Goal: Register for event/course

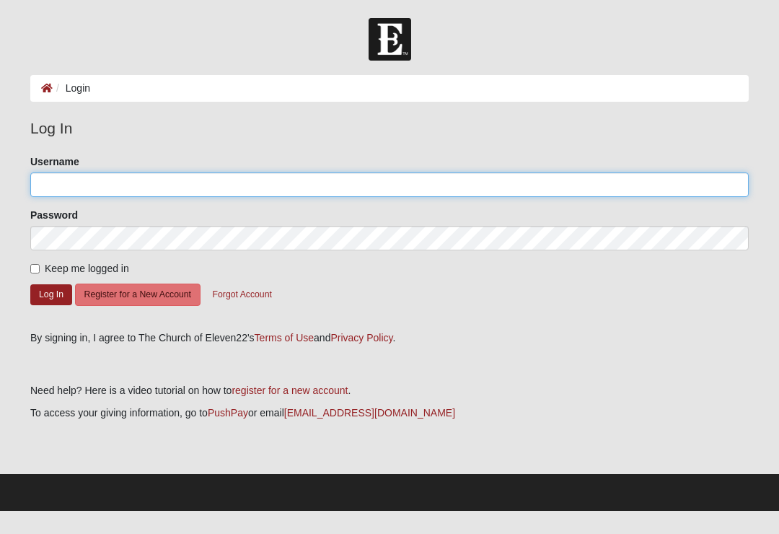
click at [49, 182] on input "Username" at bounding box center [389, 184] width 718 height 25
type input "Slovin"
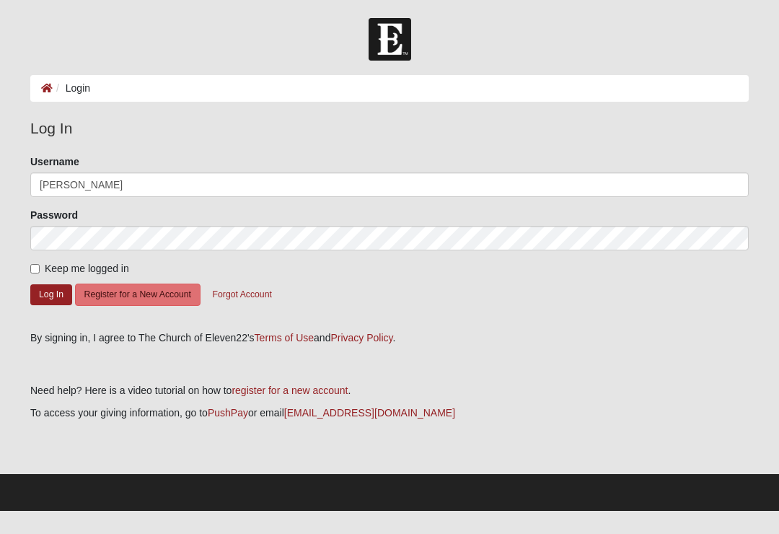
click at [51, 293] on button "Log In" at bounding box center [51, 294] width 42 height 21
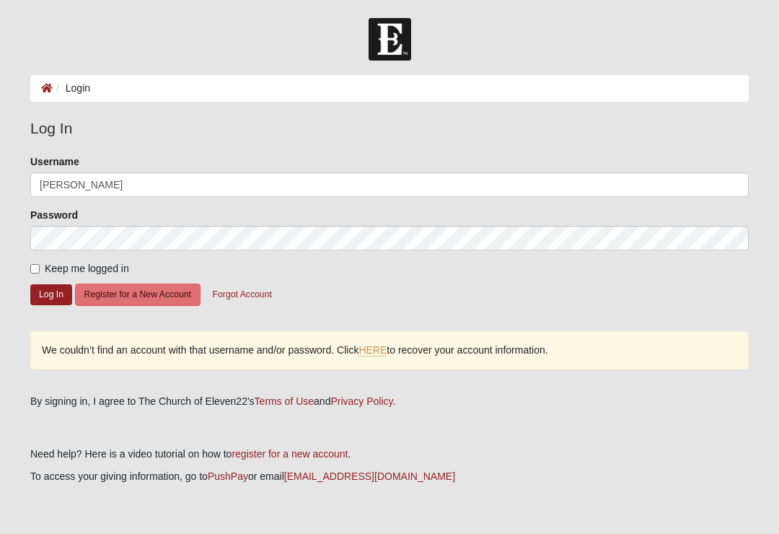
click at [48, 295] on button "Log In" at bounding box center [51, 294] width 42 height 21
click at [41, 295] on button "Log In" at bounding box center [51, 294] width 42 height 21
click at [269, 289] on button "Forgot Account" at bounding box center [242, 294] width 78 height 22
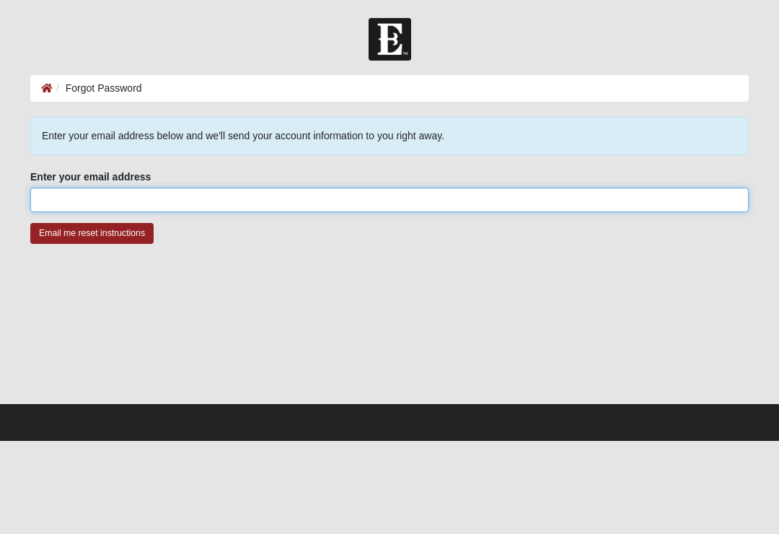
click at [35, 190] on input "Enter your email address" at bounding box center [389, 199] width 718 height 25
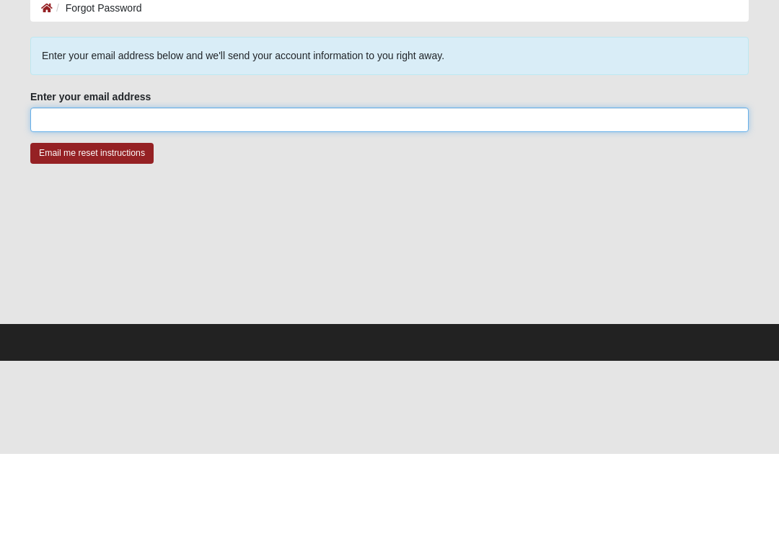
type input "[EMAIL_ADDRESS][DOMAIN_NAME]"
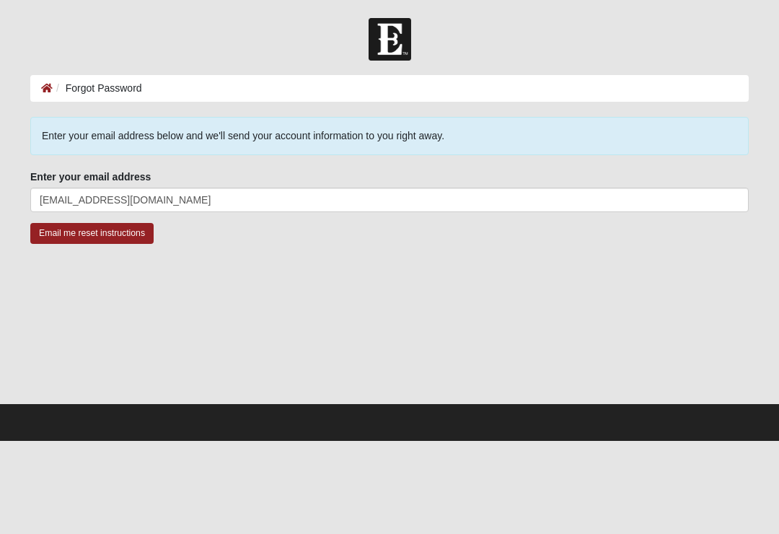
click at [47, 244] on input "Email me reset instructions" at bounding box center [91, 233] width 123 height 21
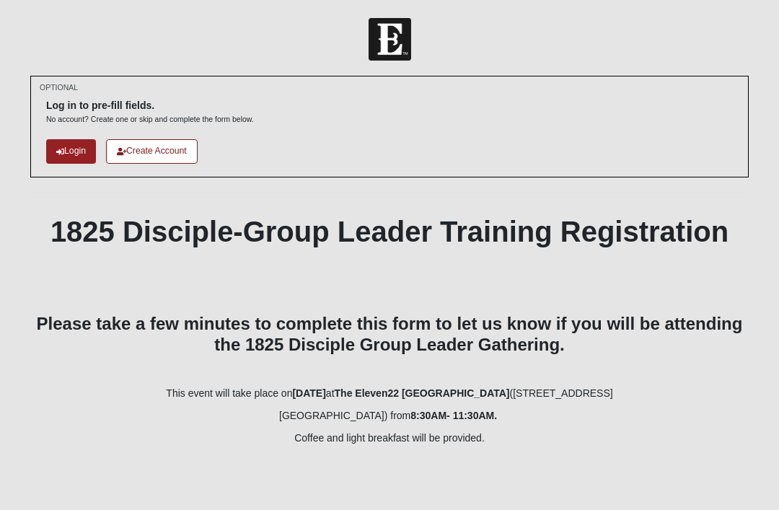
click at [66, 152] on link "Login" at bounding box center [71, 151] width 50 height 24
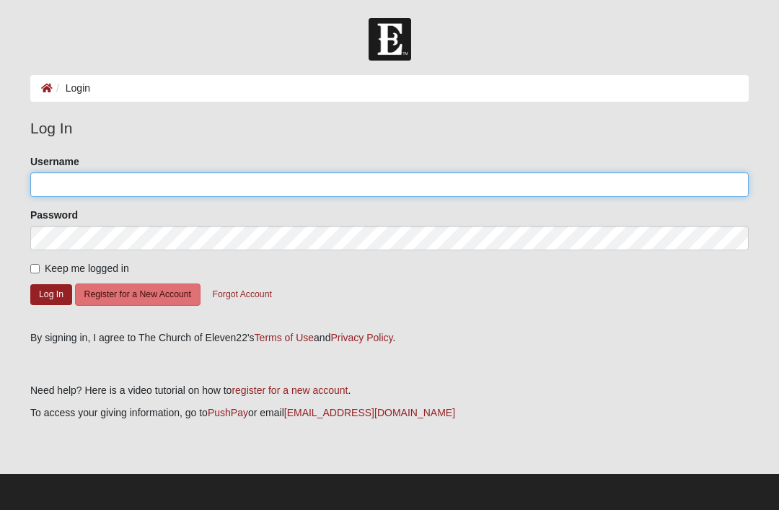
type input "Slovin"
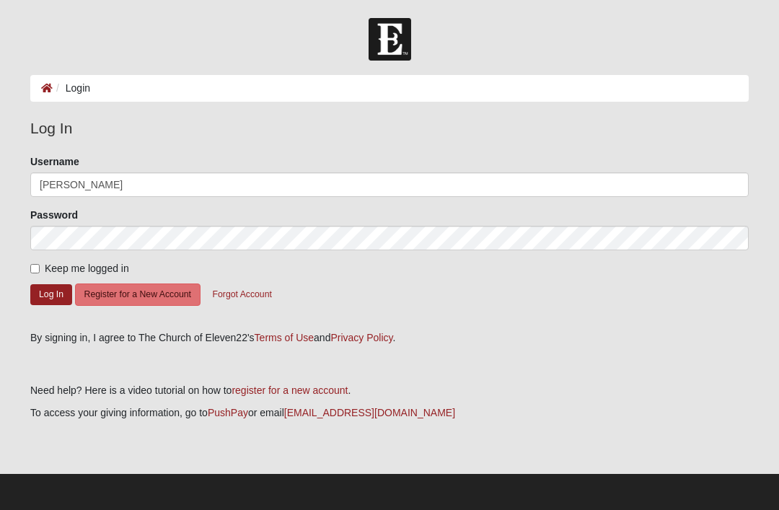
click at [50, 293] on button "Log In" at bounding box center [51, 294] width 42 height 21
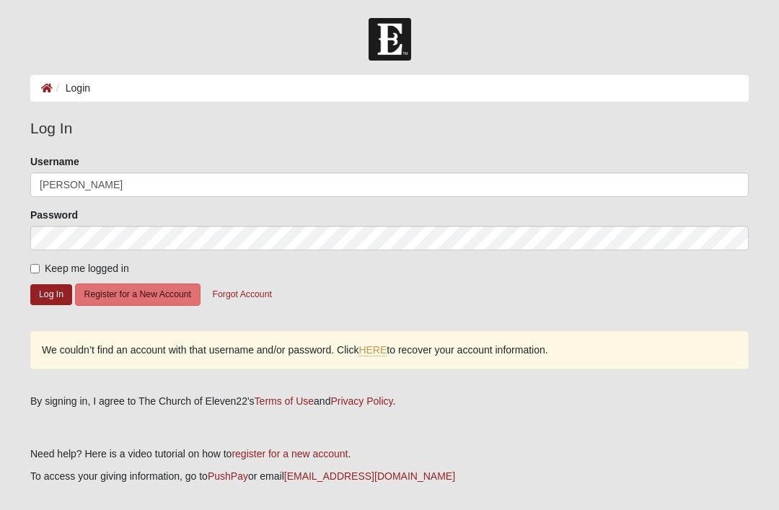
click at [48, 296] on button "Log In" at bounding box center [51, 294] width 42 height 21
click at [30, 270] on input "Keep me logged in" at bounding box center [34, 268] width 9 height 9
checkbox input "true"
click at [41, 293] on button "Log In" at bounding box center [51, 294] width 42 height 21
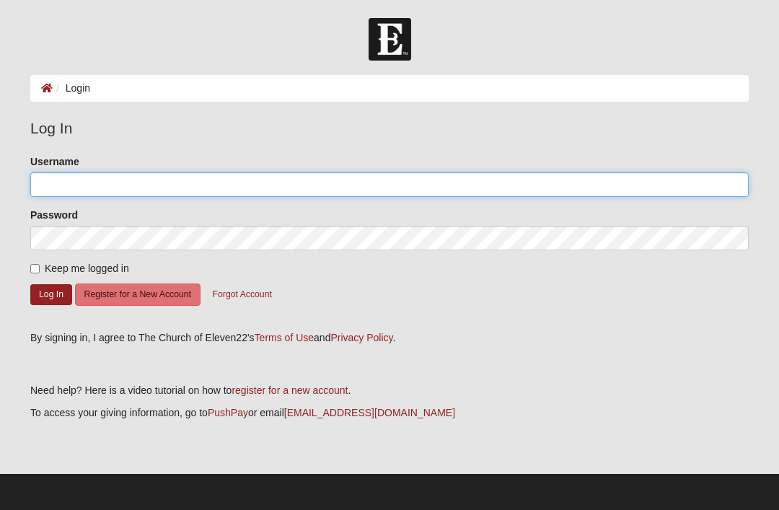
type input "Slovin"
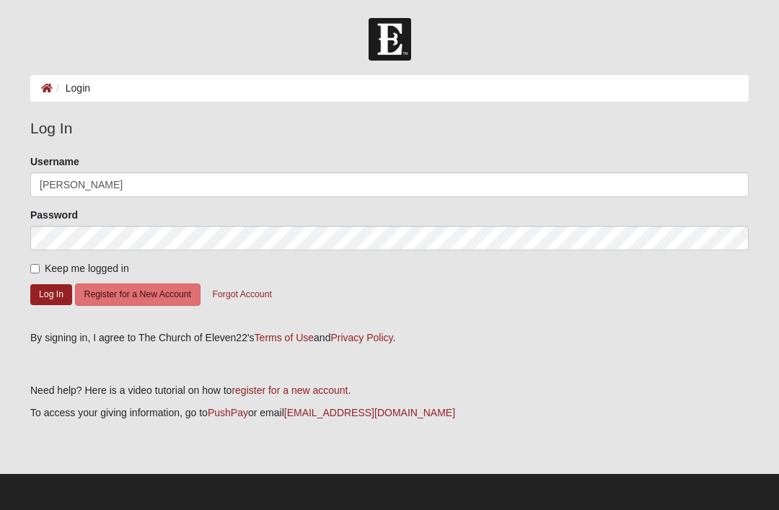
click at [41, 296] on button "Log In" at bounding box center [51, 294] width 42 height 21
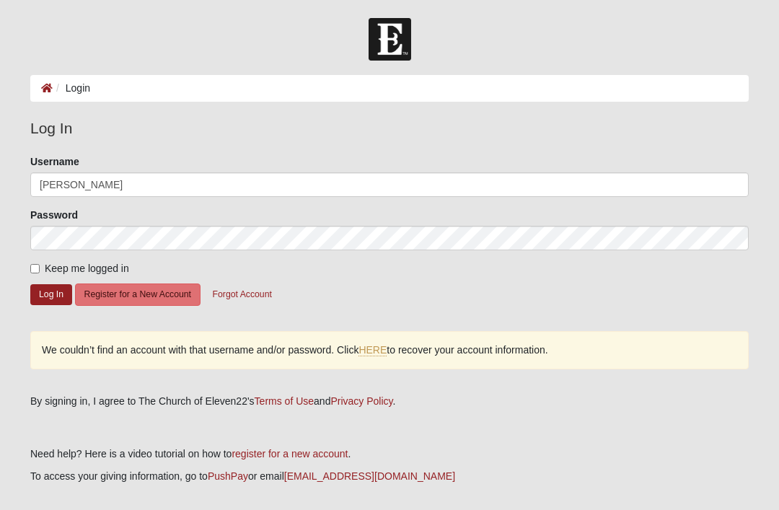
click at [362, 353] on link "HERE" at bounding box center [372, 350] width 28 height 12
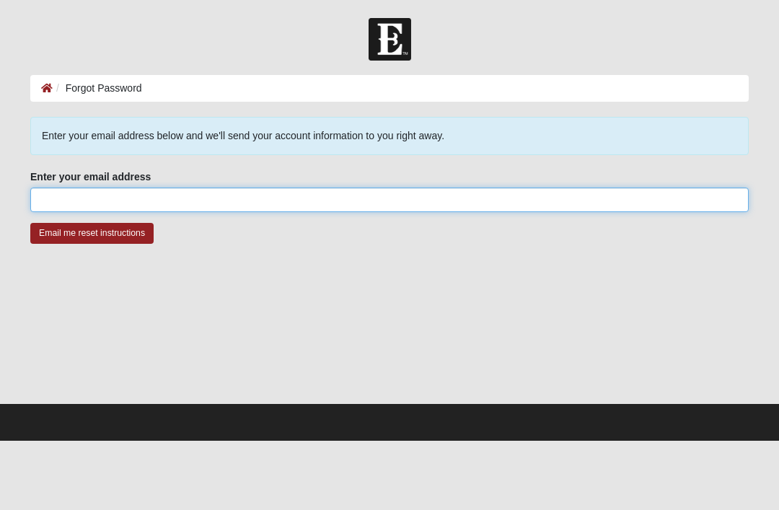
click at [45, 201] on input "Enter your email address" at bounding box center [389, 199] width 718 height 25
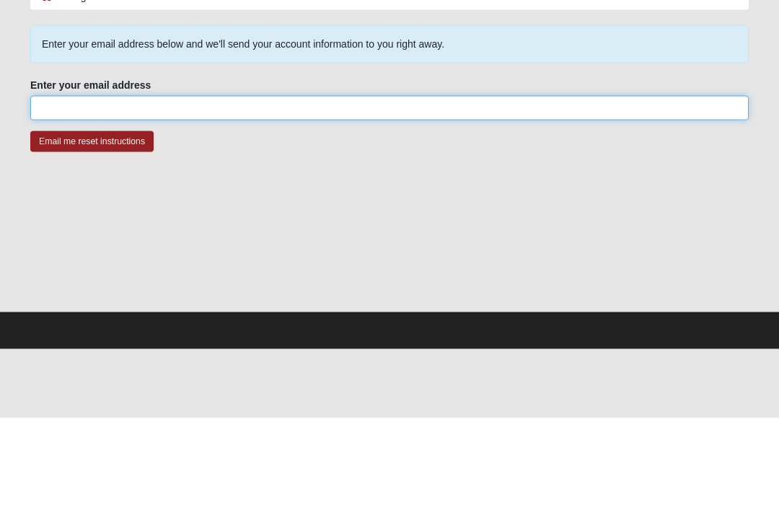
type input "slovin1@gmail.com"
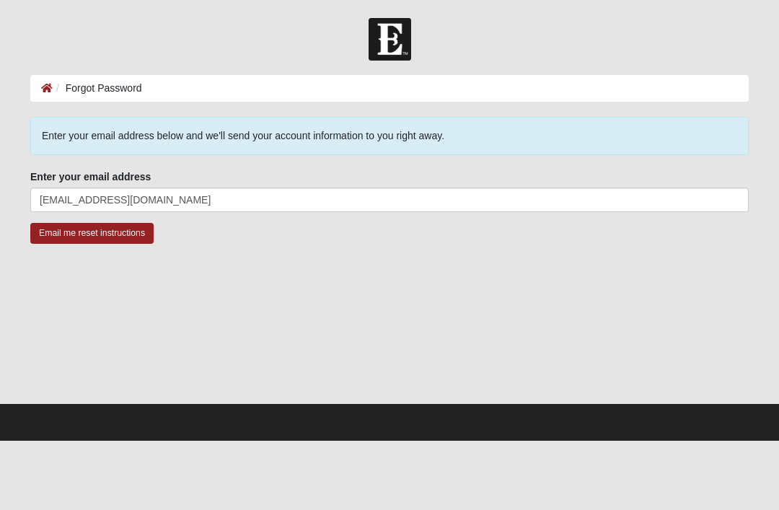
click at [65, 237] on input "Email me reset instructions" at bounding box center [91, 233] width 123 height 21
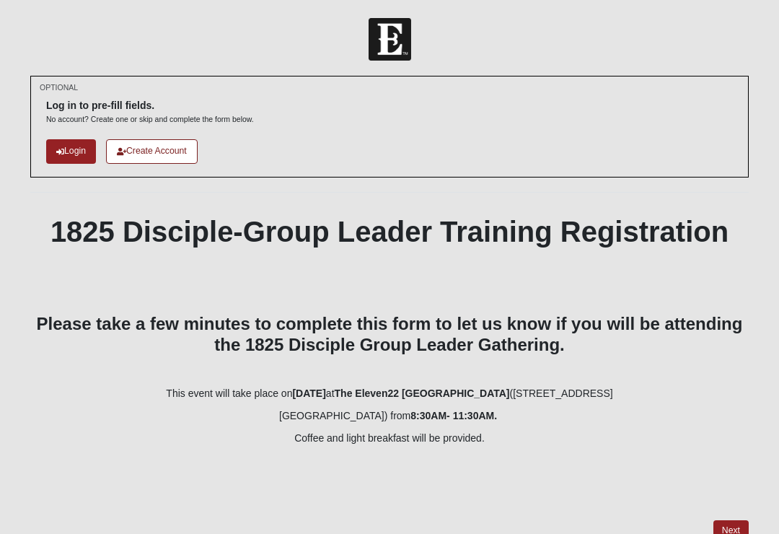
click at [54, 152] on link "Login" at bounding box center [71, 151] width 50 height 24
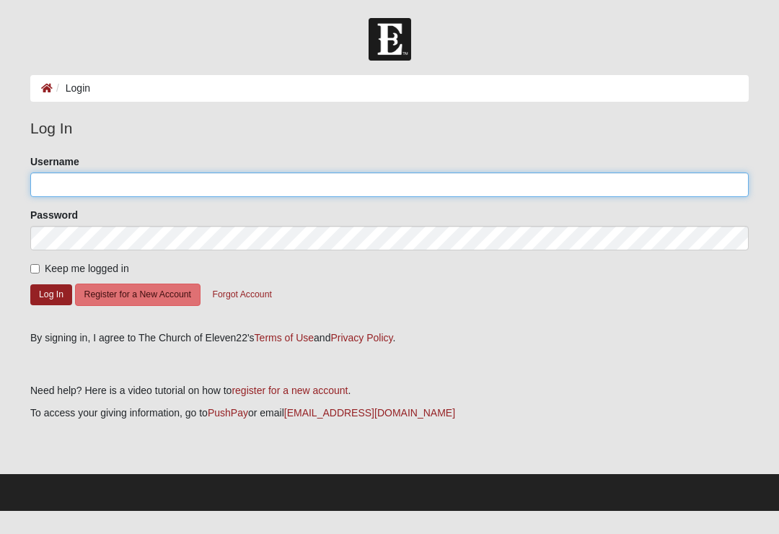
click at [37, 185] on input "Username" at bounding box center [389, 184] width 718 height 25
type input "Slovin"
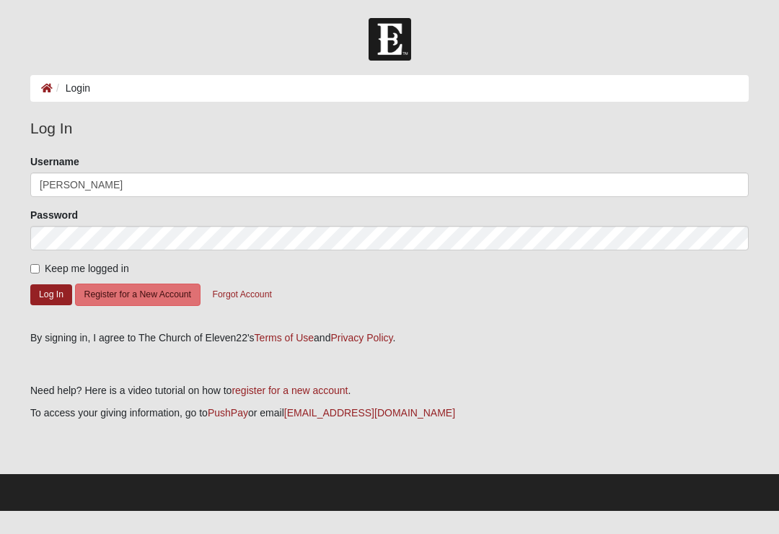
click at [41, 295] on button "Log In" at bounding box center [51, 294] width 42 height 21
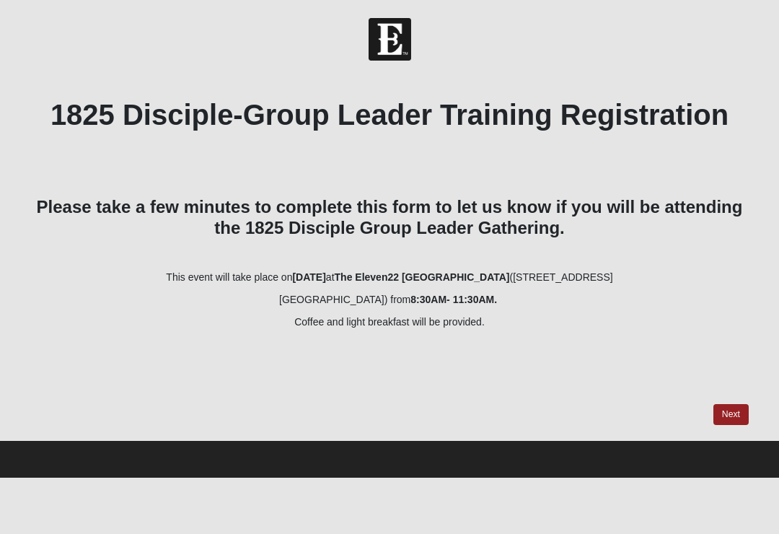
click at [728, 411] on link "Next" at bounding box center [730, 414] width 35 height 21
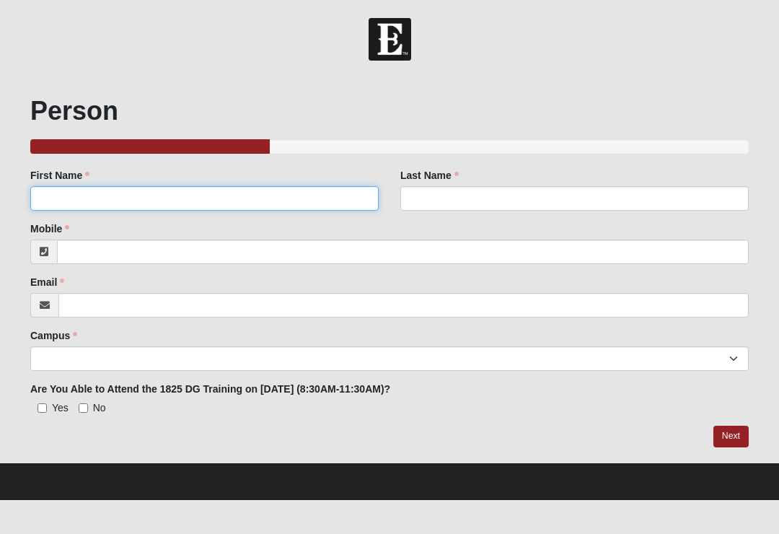
click at [55, 197] on input "First Name" at bounding box center [204, 198] width 348 height 25
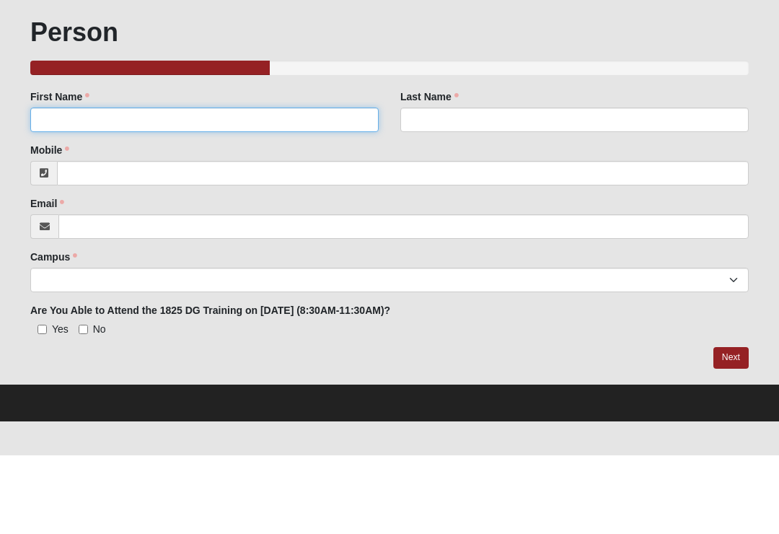
type input "[PERSON_NAME]"
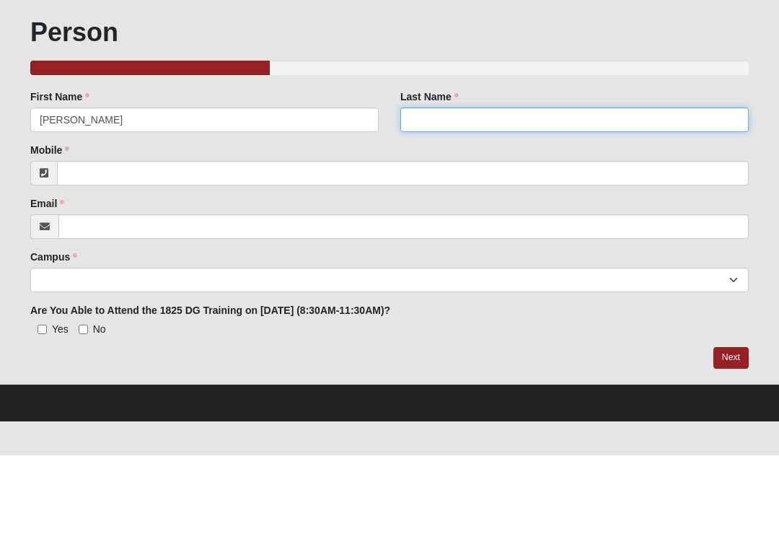
type input "Lovin"
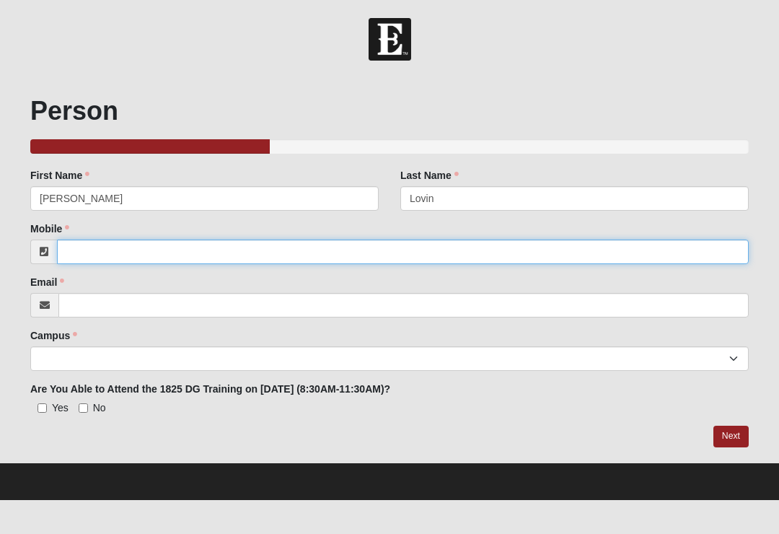
click at [82, 261] on input "Mobile" at bounding box center [403, 251] width 692 height 25
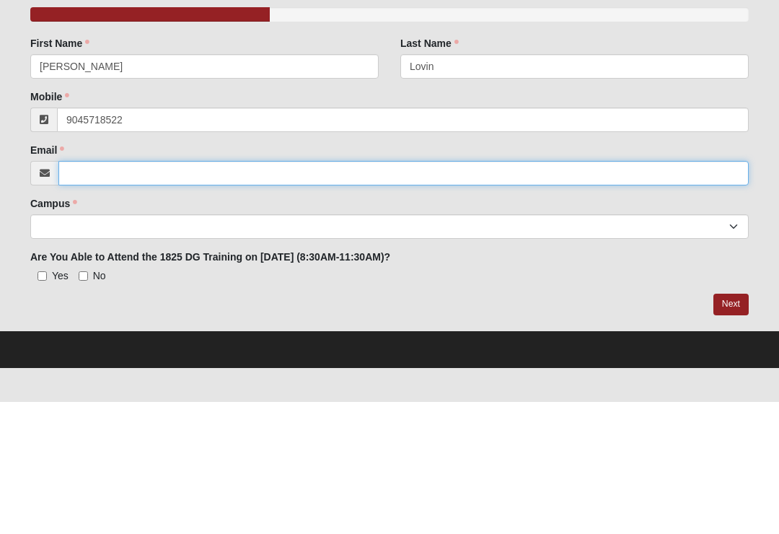
click at [70, 293] on input "Email" at bounding box center [403, 305] width 690 height 25
type input "[PHONE_NUMBER]"
type input "[EMAIL_ADDRESS][DOMAIN_NAME]"
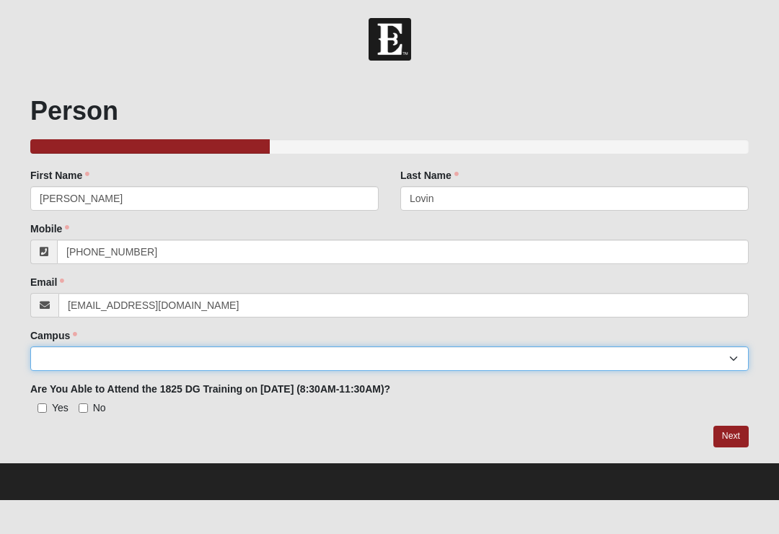
click at [58, 353] on select "Arlington Baymeadows Eleven22 Online [PERSON_NAME][GEOGRAPHIC_DATA] Jesup [GEOG…" at bounding box center [389, 358] width 718 height 25
select select "3"
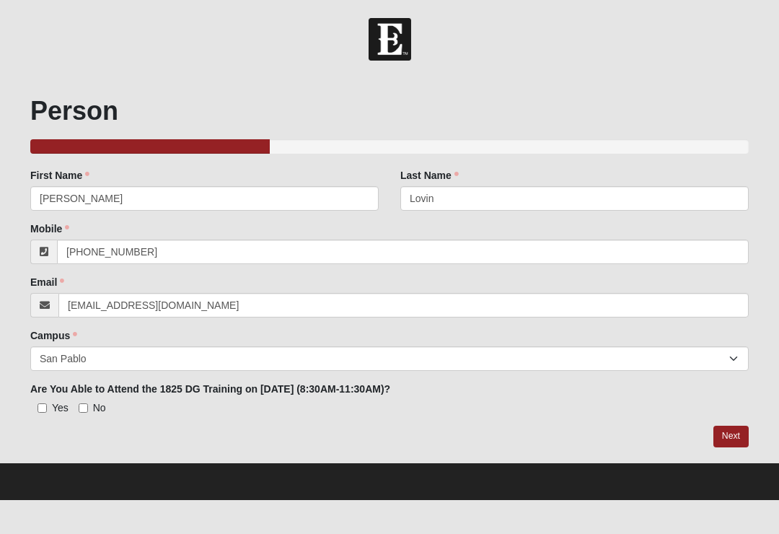
click at [42, 409] on input "Yes" at bounding box center [41, 407] width 9 height 9
checkbox input "true"
click at [736, 436] on link "Next" at bounding box center [730, 435] width 35 height 21
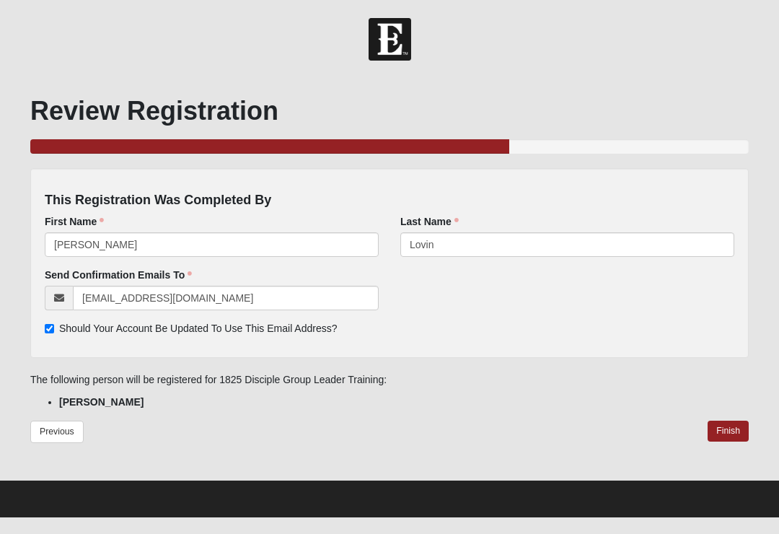
click at [727, 437] on link "Finish" at bounding box center [727, 430] width 41 height 21
